Goal: Task Accomplishment & Management: Use online tool/utility

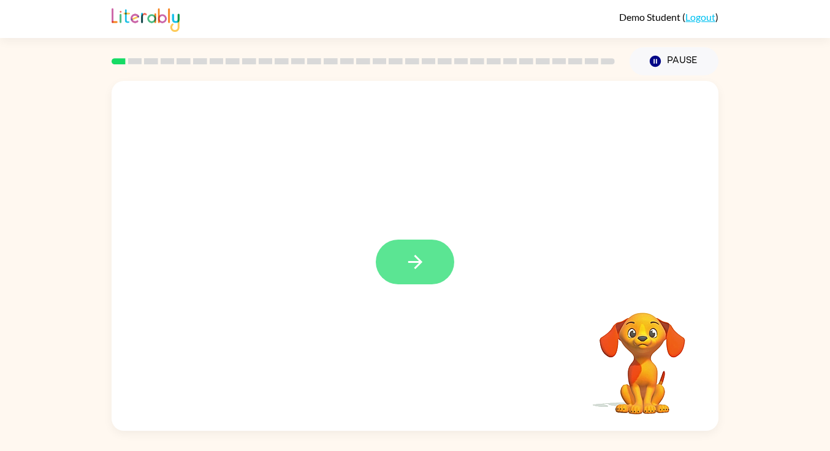
click at [416, 273] on button "button" at bounding box center [415, 262] width 78 height 45
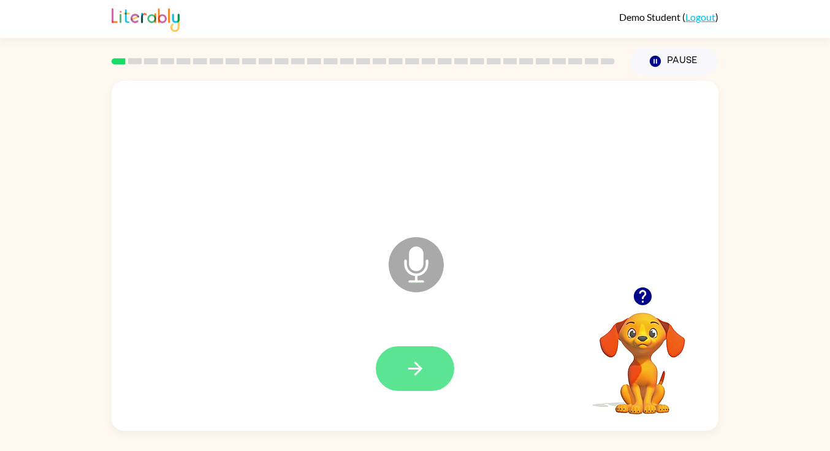
click at [422, 373] on icon "button" at bounding box center [414, 368] width 21 height 21
click at [406, 371] on icon "button" at bounding box center [414, 368] width 21 height 21
click at [412, 360] on icon "button" at bounding box center [414, 368] width 21 height 21
click at [639, 298] on icon "button" at bounding box center [642, 296] width 18 height 18
click at [419, 376] on icon "button" at bounding box center [414, 368] width 21 height 21
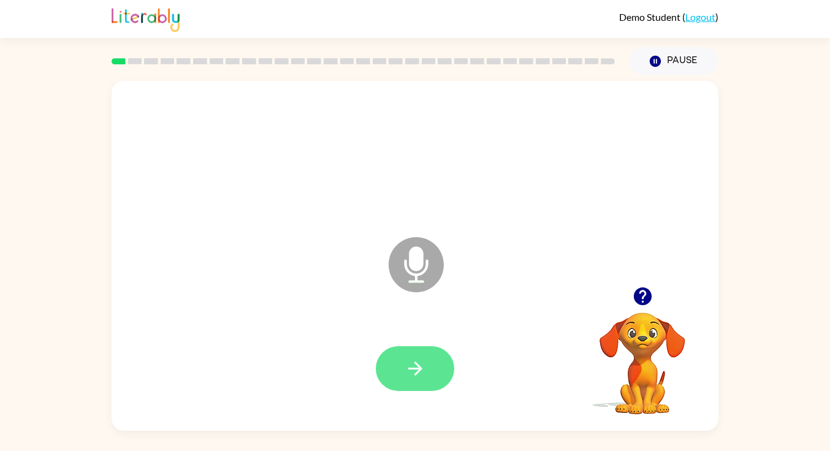
click at [399, 369] on button "button" at bounding box center [415, 368] width 78 height 45
click at [385, 369] on button "button" at bounding box center [415, 368] width 78 height 45
click at [420, 369] on icon "button" at bounding box center [414, 368] width 14 height 14
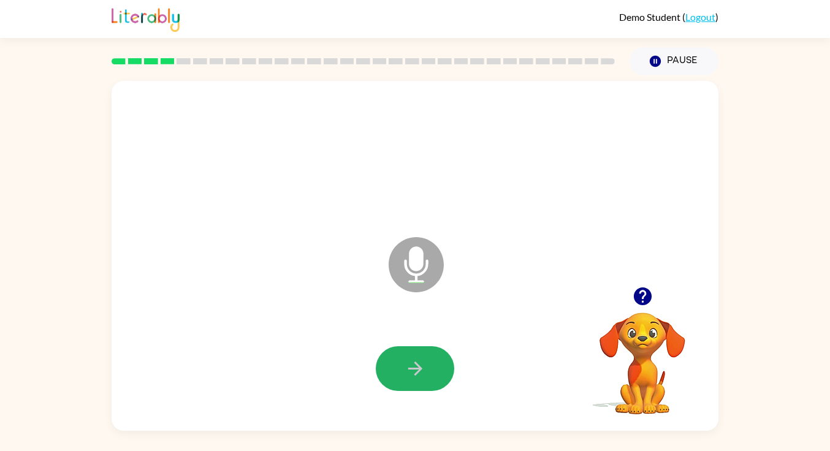
click at [420, 369] on icon "button" at bounding box center [414, 368] width 14 height 14
click at [409, 363] on icon "button" at bounding box center [414, 368] width 21 height 21
click at [415, 363] on icon "button" at bounding box center [414, 368] width 14 height 14
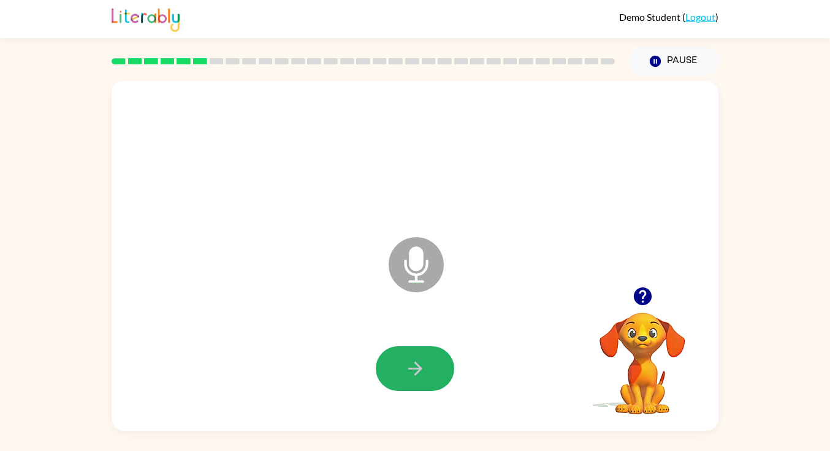
click at [415, 363] on icon "button" at bounding box center [414, 368] width 14 height 14
click at [390, 365] on button "button" at bounding box center [415, 368] width 78 height 45
click at [407, 361] on icon "button" at bounding box center [414, 368] width 21 height 21
click at [404, 357] on button "button" at bounding box center [415, 368] width 78 height 45
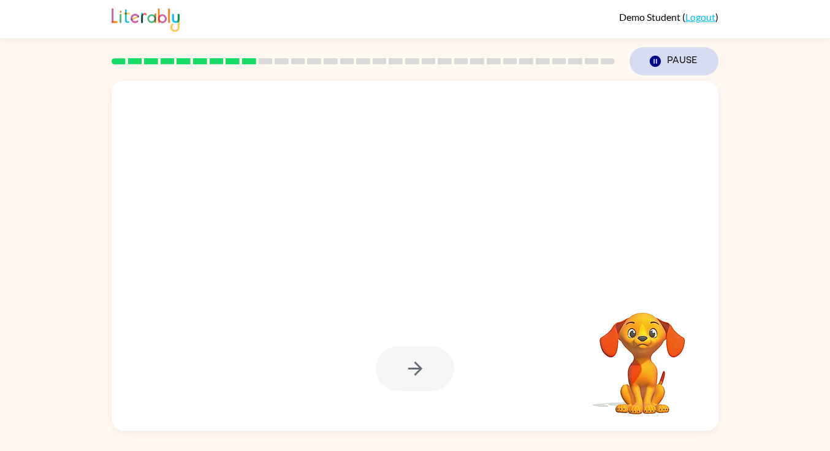
click at [678, 61] on button "Pause Pause" at bounding box center [673, 61] width 89 height 28
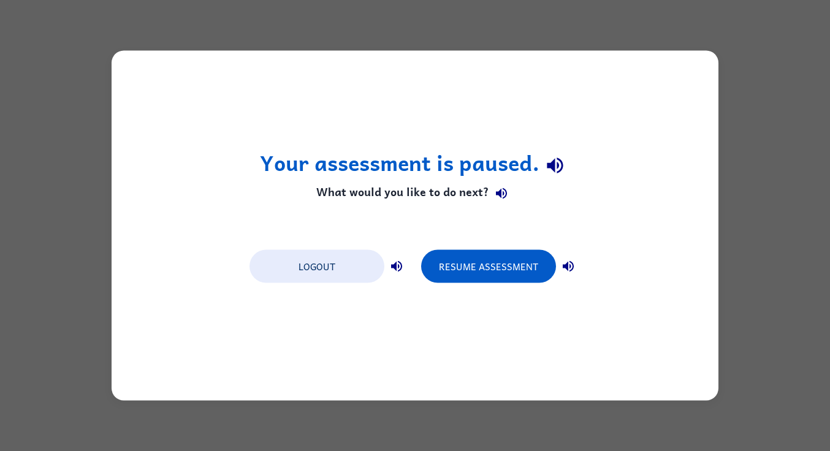
click at [361, 421] on div "Your assessment is paused. What would you like to do next? Logout Resume Assess…" at bounding box center [415, 225] width 830 height 451
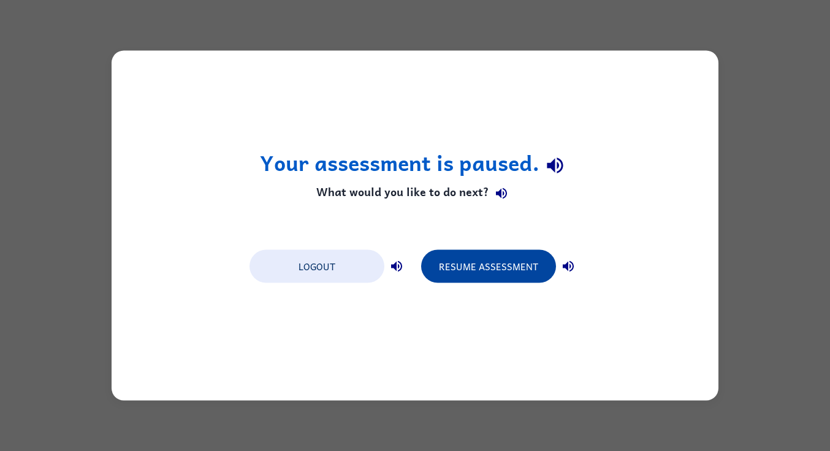
click at [476, 261] on button "Resume Assessment" at bounding box center [488, 266] width 135 height 33
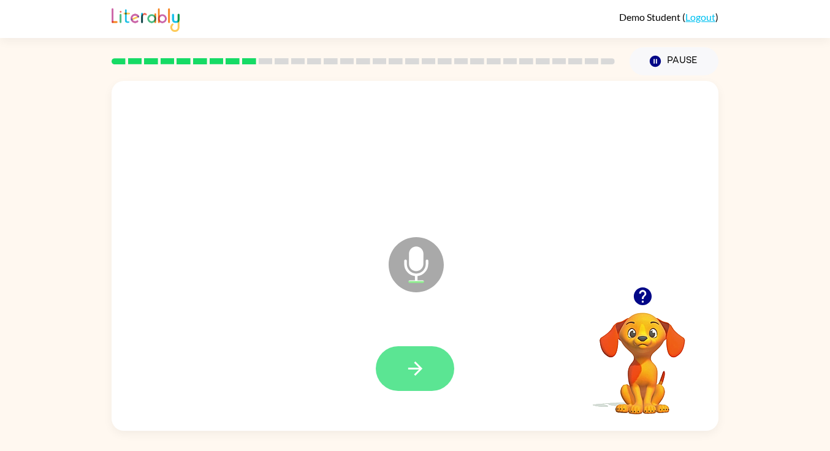
click at [420, 372] on icon "button" at bounding box center [414, 368] width 21 height 21
click at [640, 297] on icon "button" at bounding box center [642, 296] width 18 height 18
click at [403, 364] on button "button" at bounding box center [415, 368] width 78 height 45
click at [412, 373] on icon "button" at bounding box center [414, 368] width 21 height 21
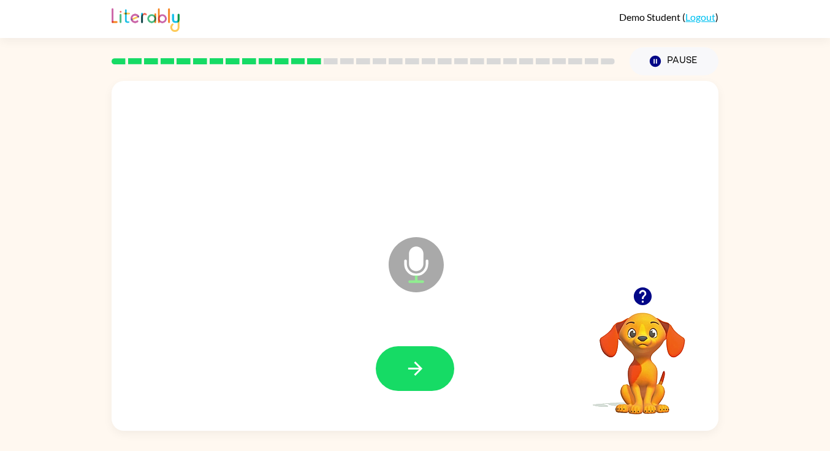
click at [412, 373] on icon "button" at bounding box center [414, 368] width 21 height 21
click at [645, 290] on icon "button" at bounding box center [642, 296] width 18 height 18
click at [394, 372] on button "button" at bounding box center [415, 368] width 78 height 45
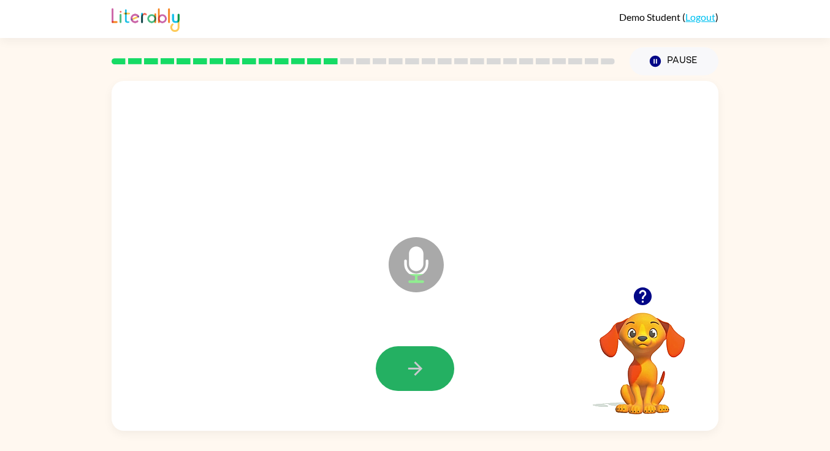
click at [394, 372] on button "button" at bounding box center [415, 368] width 78 height 45
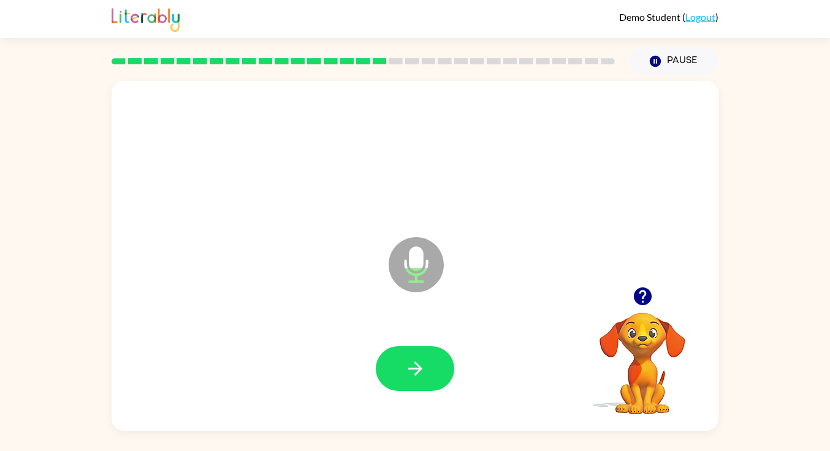
click at [394, 372] on button "button" at bounding box center [415, 368] width 78 height 45
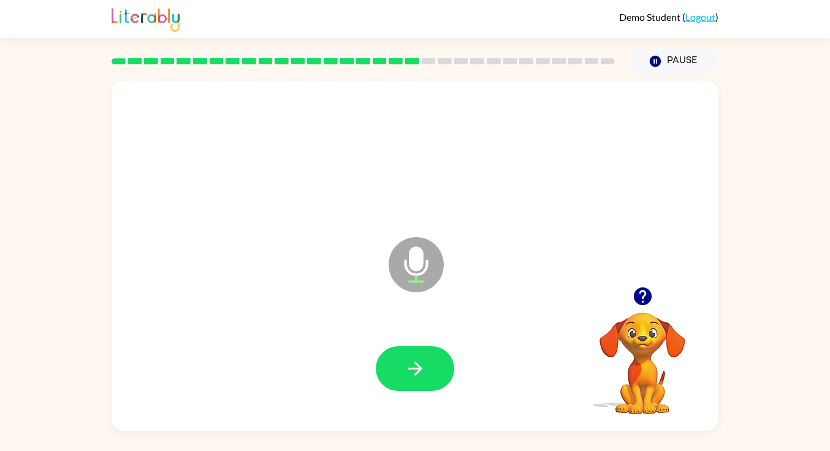
click at [394, 372] on button "button" at bounding box center [415, 368] width 78 height 45
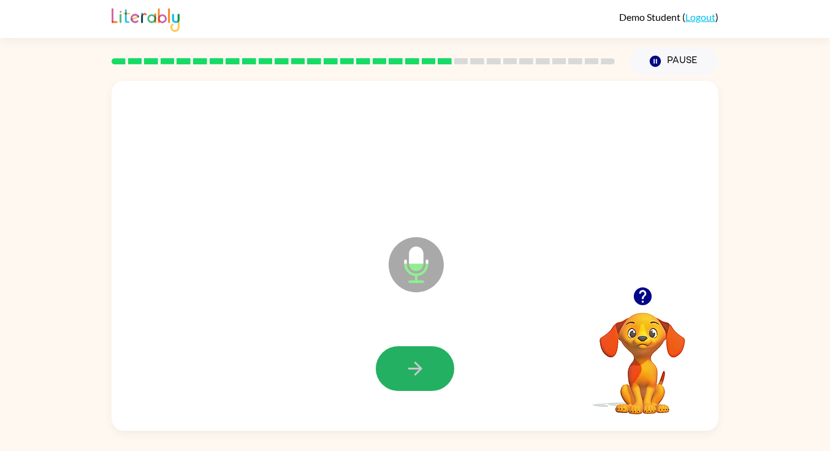
click at [394, 372] on button "button" at bounding box center [415, 368] width 78 height 45
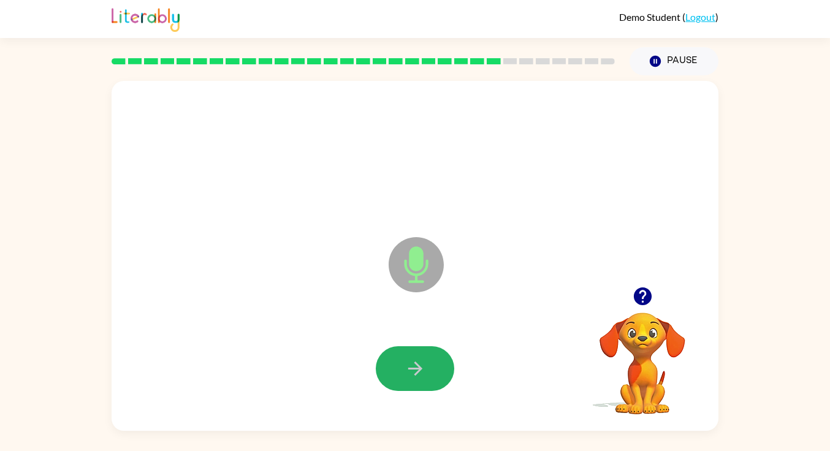
click at [394, 372] on button "button" at bounding box center [415, 368] width 78 height 45
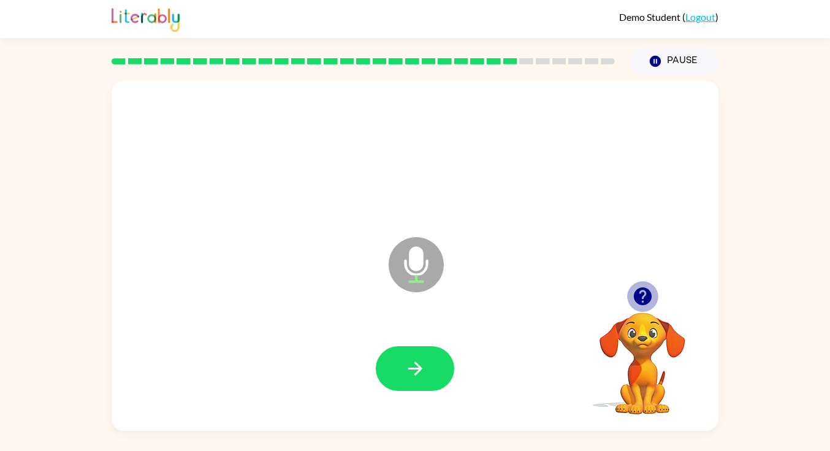
click at [644, 292] on icon "button" at bounding box center [642, 295] width 21 height 21
click at [394, 368] on button "button" at bounding box center [415, 368] width 78 height 45
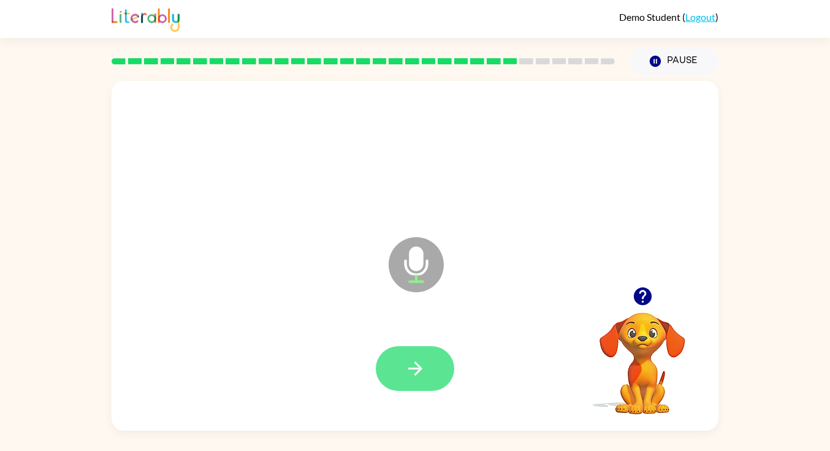
click at [407, 366] on icon "button" at bounding box center [414, 368] width 21 height 21
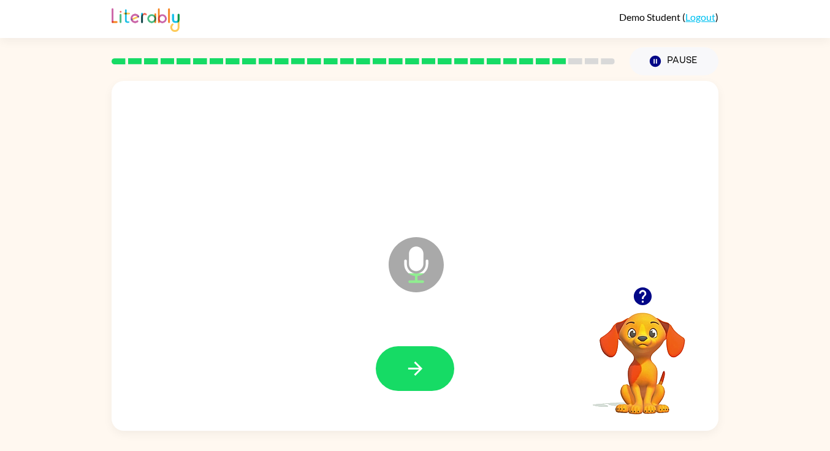
click at [407, 366] on icon "button" at bounding box center [414, 368] width 21 height 21
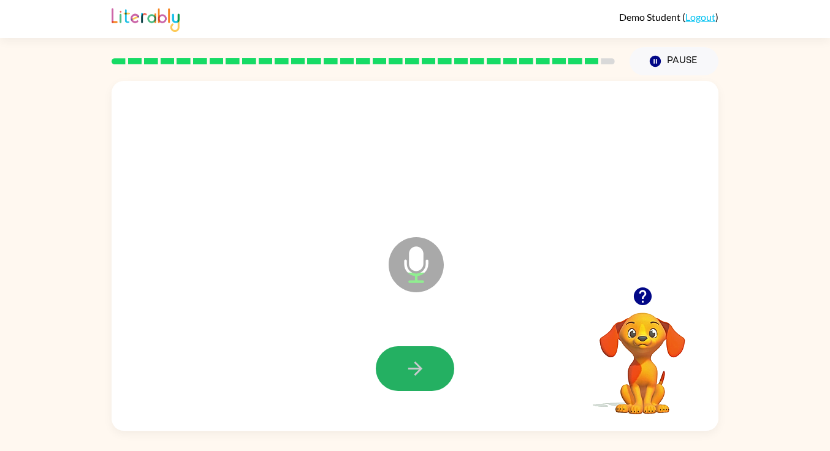
click at [407, 366] on icon "button" at bounding box center [414, 368] width 21 height 21
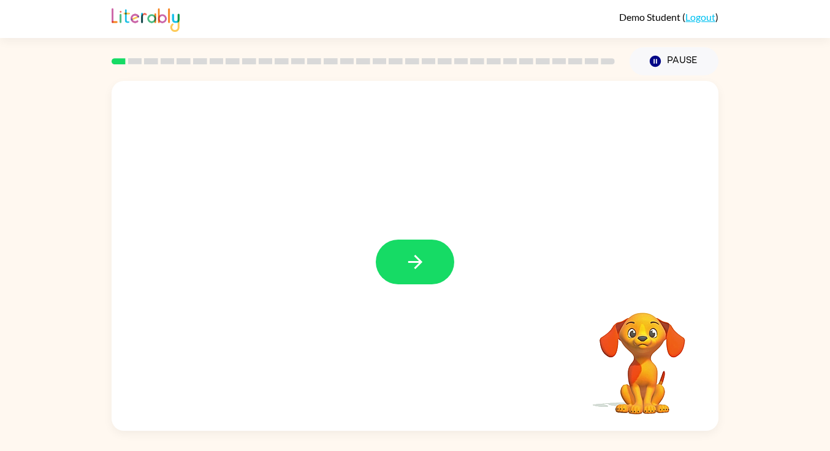
click at [431, 236] on div at bounding box center [415, 256] width 607 height 350
click at [417, 261] on icon "button" at bounding box center [414, 262] width 14 height 14
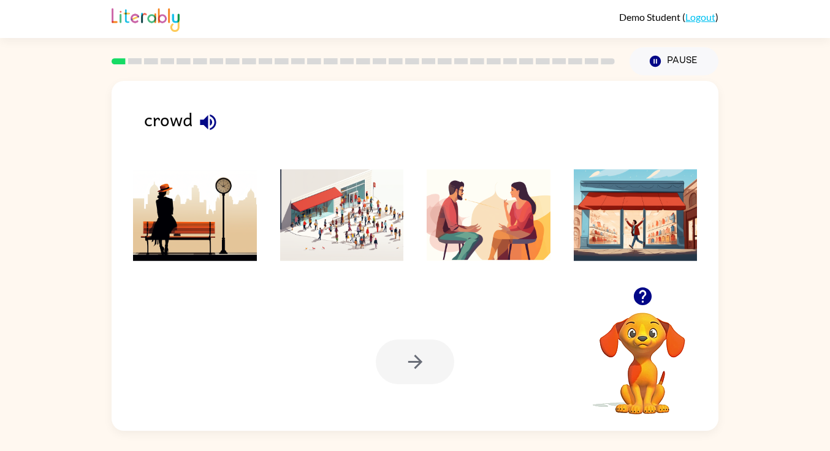
click at [346, 213] on img at bounding box center [342, 215] width 124 height 92
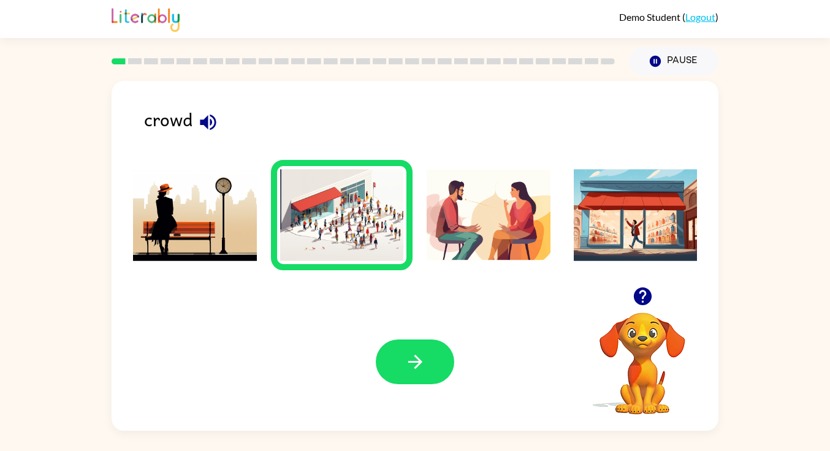
click at [378, 350] on div at bounding box center [415, 361] width 78 height 45
click at [410, 367] on icon "button" at bounding box center [414, 361] width 21 height 21
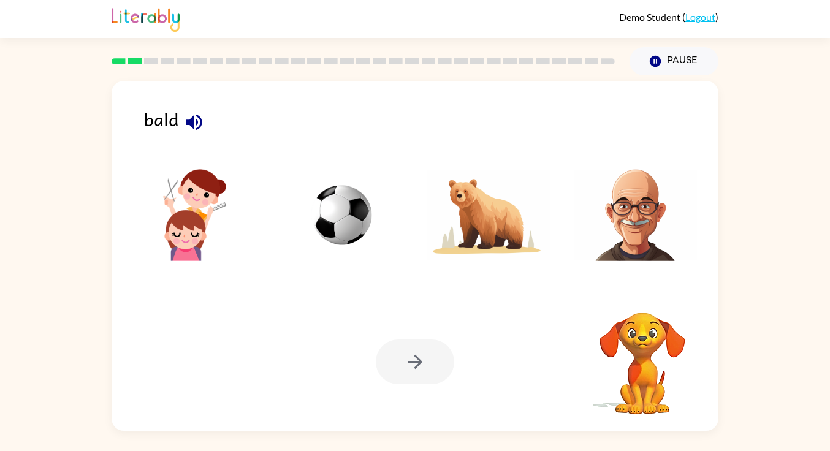
click at [604, 235] on img at bounding box center [635, 215] width 124 height 92
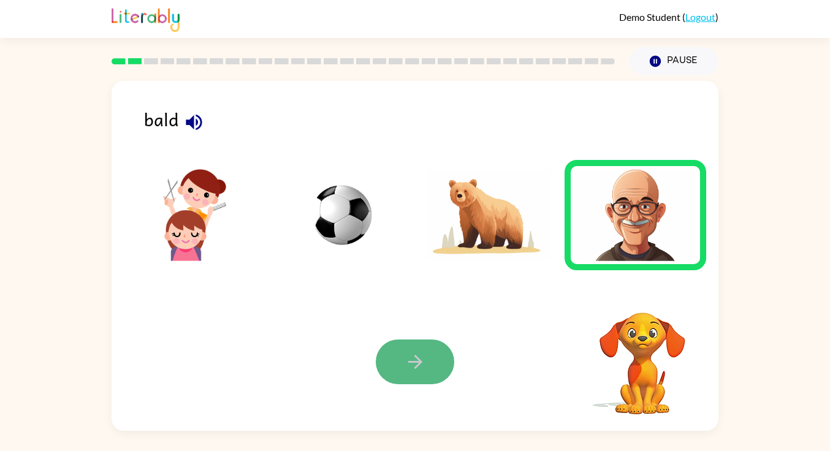
click at [383, 374] on button "button" at bounding box center [415, 361] width 78 height 45
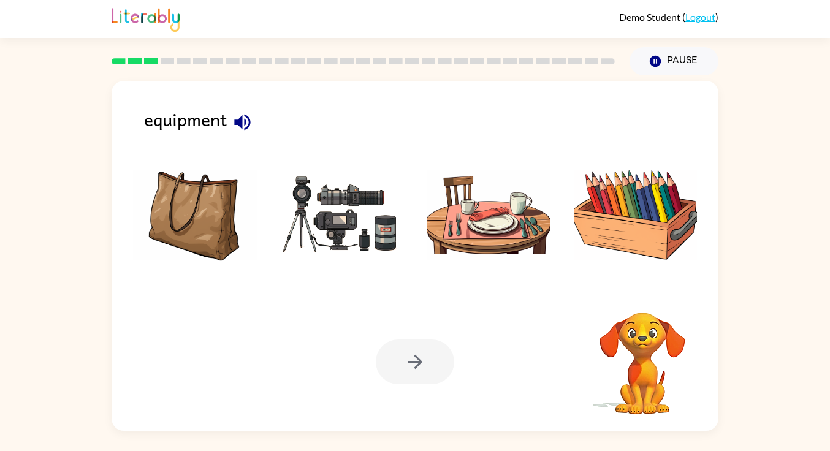
click at [327, 211] on img at bounding box center [342, 215] width 124 height 92
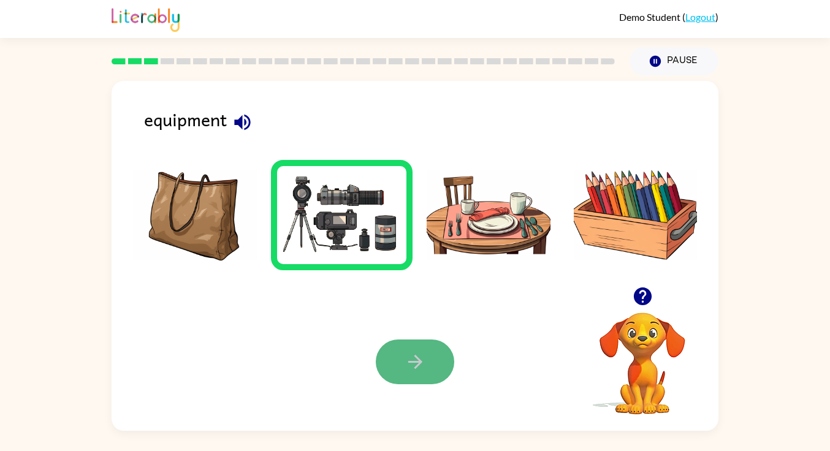
click at [409, 360] on icon "button" at bounding box center [414, 361] width 21 height 21
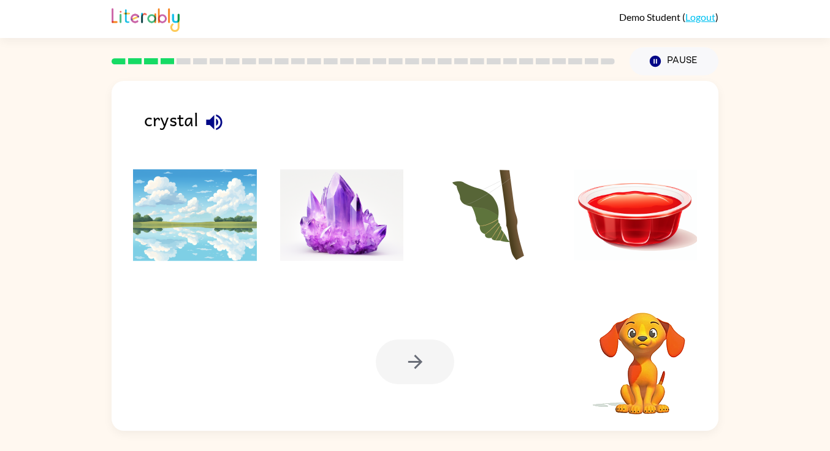
click at [380, 226] on img at bounding box center [342, 215] width 124 height 92
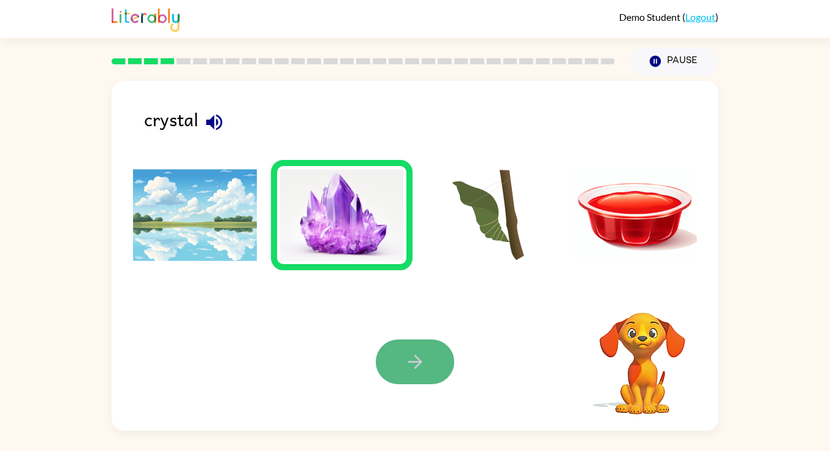
click at [413, 366] on icon "button" at bounding box center [414, 361] width 21 height 21
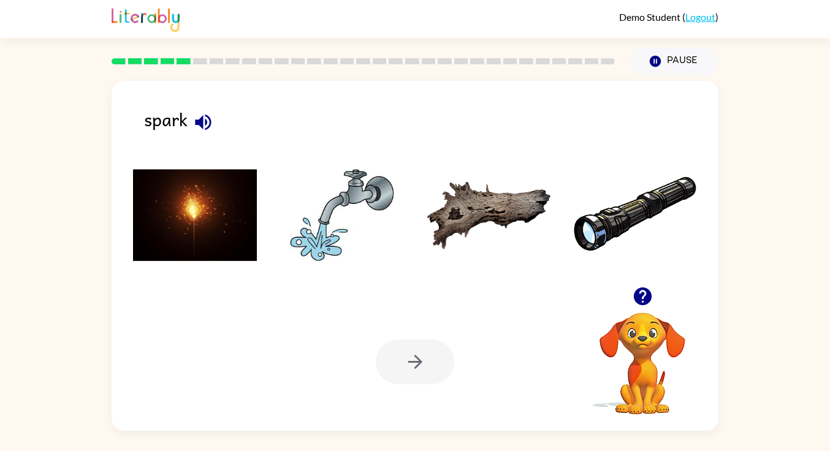
click at [166, 187] on img at bounding box center [195, 215] width 124 height 92
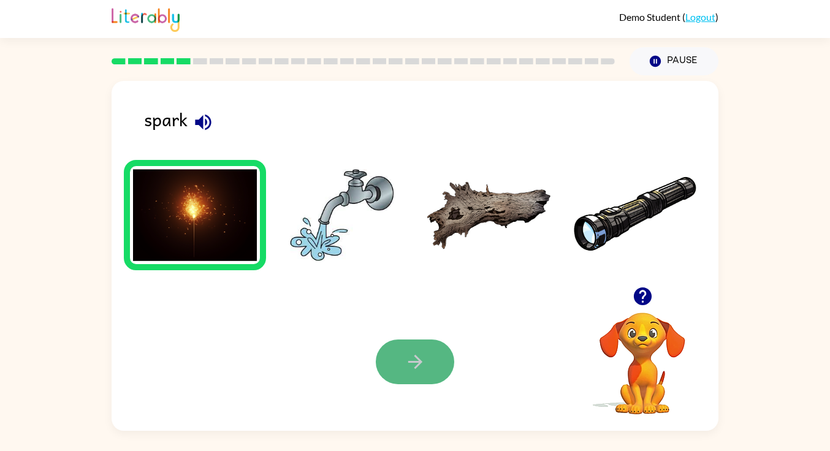
click at [409, 363] on icon "button" at bounding box center [414, 361] width 21 height 21
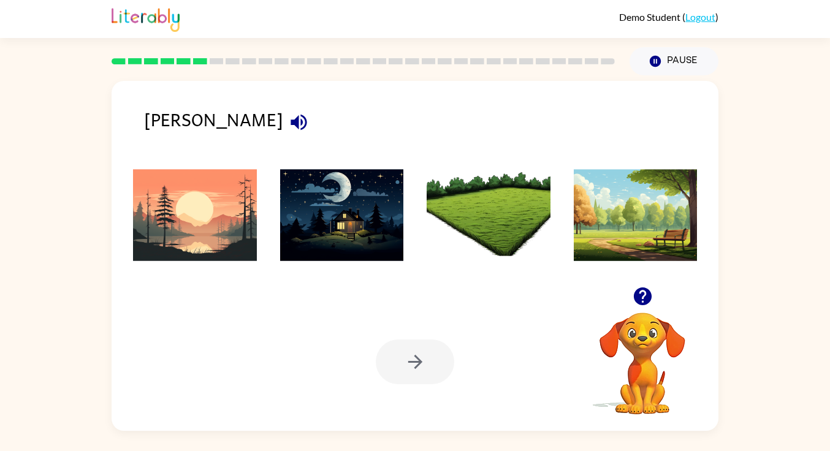
click at [194, 197] on img at bounding box center [195, 215] width 124 height 92
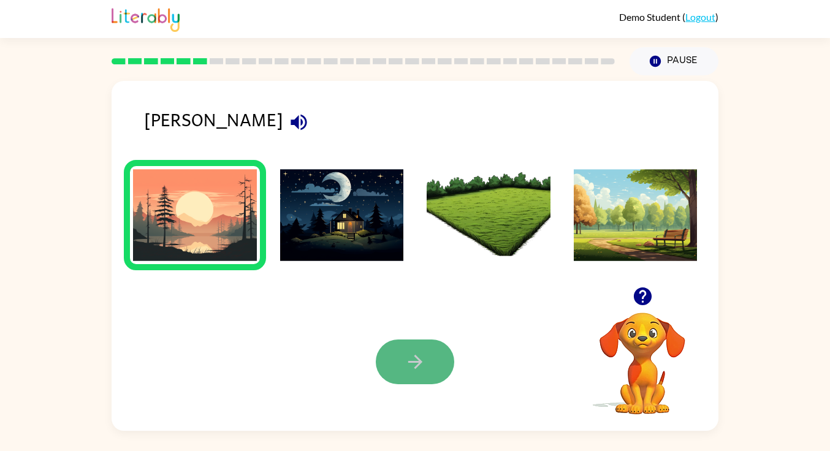
click at [399, 361] on button "button" at bounding box center [415, 361] width 78 height 45
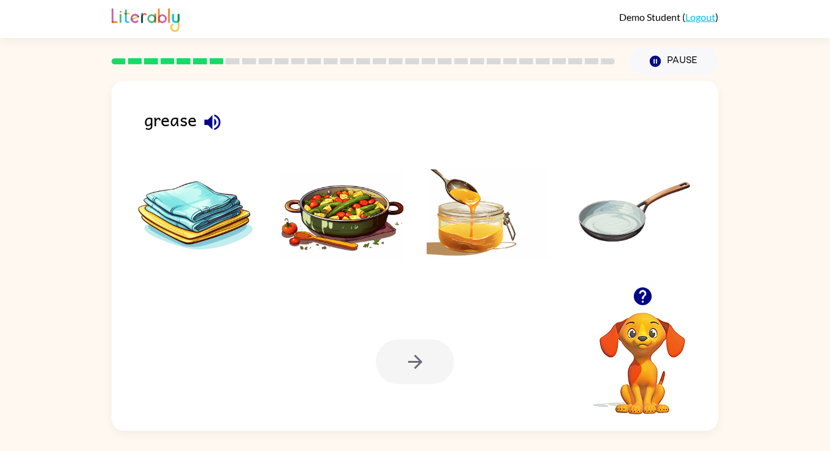
click at [455, 231] on img at bounding box center [488, 215] width 124 height 92
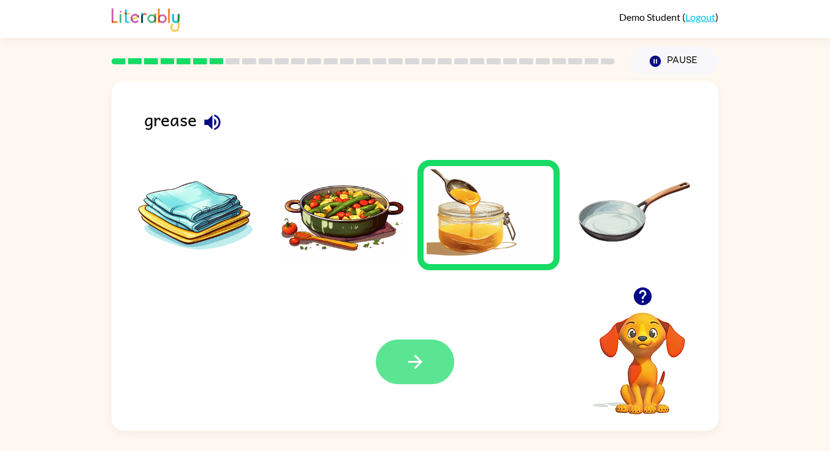
click at [396, 368] on button "button" at bounding box center [415, 361] width 78 height 45
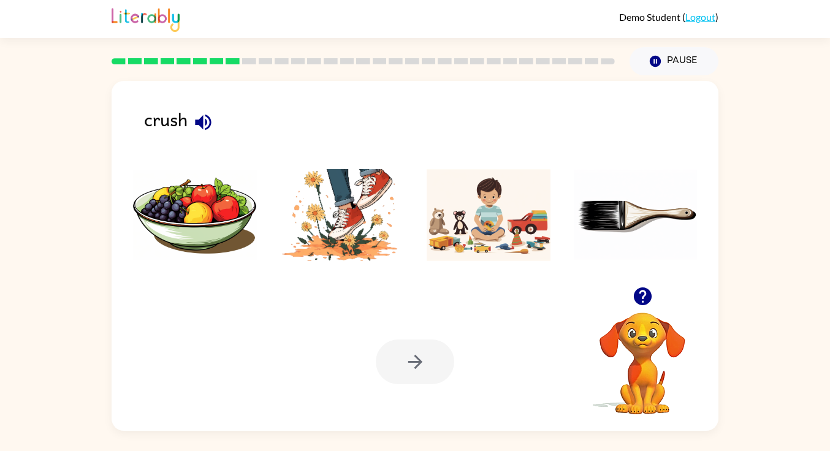
click at [403, 355] on div at bounding box center [415, 361] width 78 height 45
click at [346, 229] on img at bounding box center [342, 215] width 124 height 92
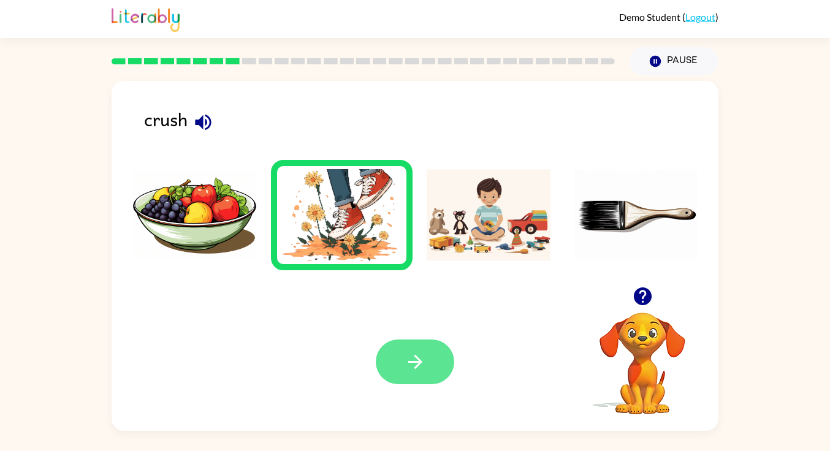
click at [398, 364] on button "button" at bounding box center [415, 361] width 78 height 45
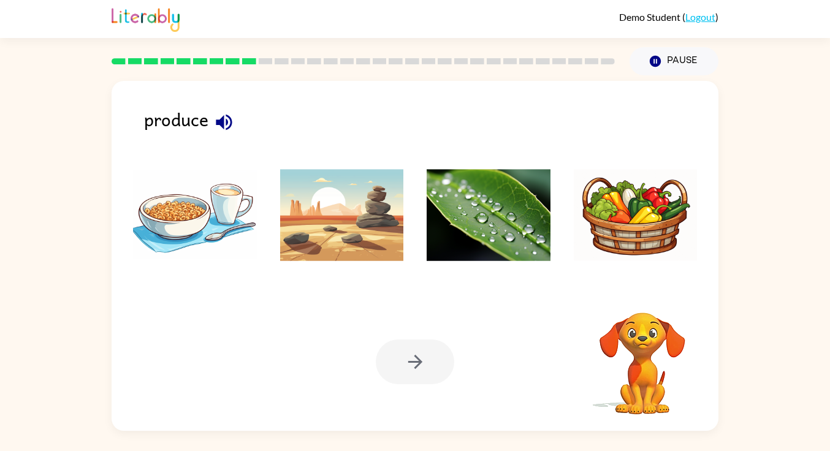
click at [690, 220] on img at bounding box center [635, 215] width 124 height 92
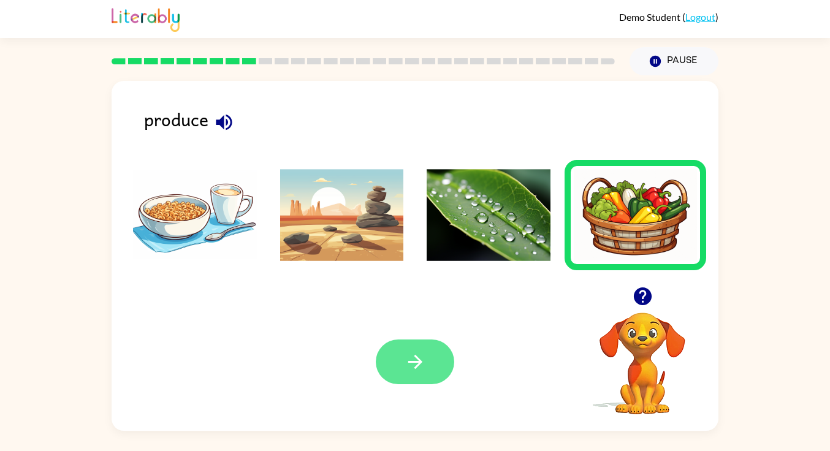
click at [401, 375] on button "button" at bounding box center [415, 361] width 78 height 45
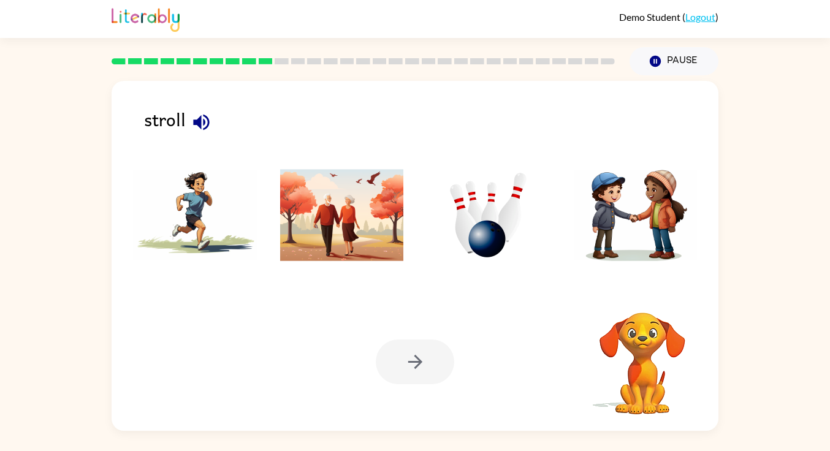
click at [344, 227] on img at bounding box center [342, 215] width 124 height 92
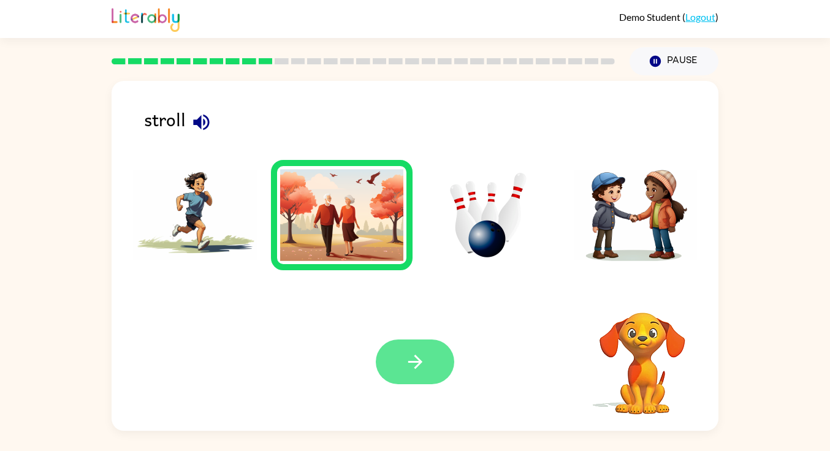
click at [410, 364] on icon "button" at bounding box center [414, 361] width 21 height 21
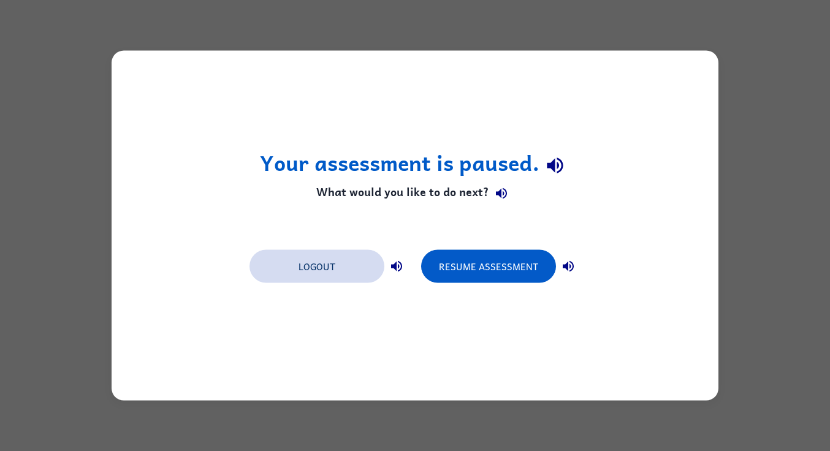
click at [312, 256] on button "Logout" at bounding box center [316, 266] width 135 height 33
